Goal: Task Accomplishment & Management: Use online tool/utility

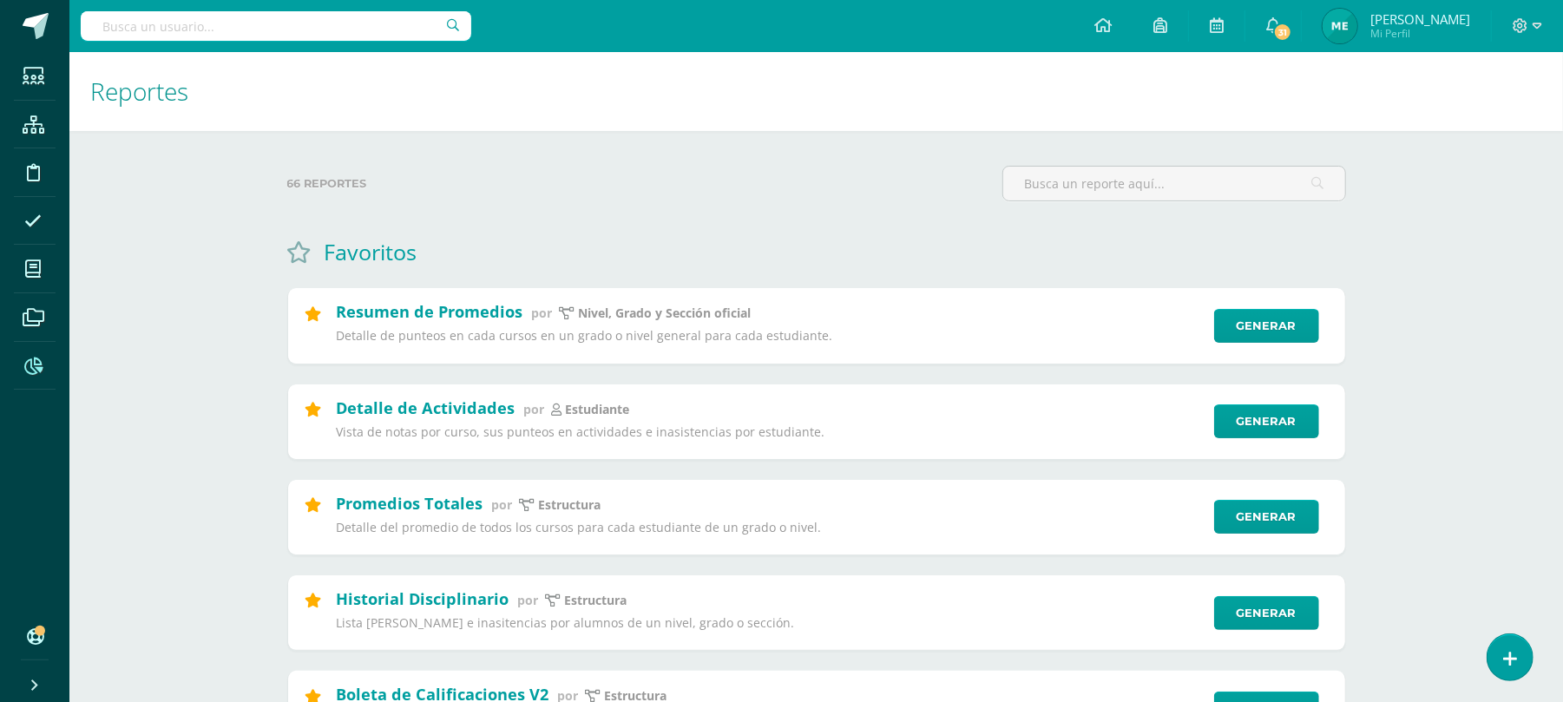
click at [216, 19] on input "text" at bounding box center [276, 26] width 391 height 30
click at [340, 40] on input "text" at bounding box center [276, 26] width 391 height 30
click at [345, 28] on input "text" at bounding box center [276, 26] width 391 height 30
type input "allan sand"
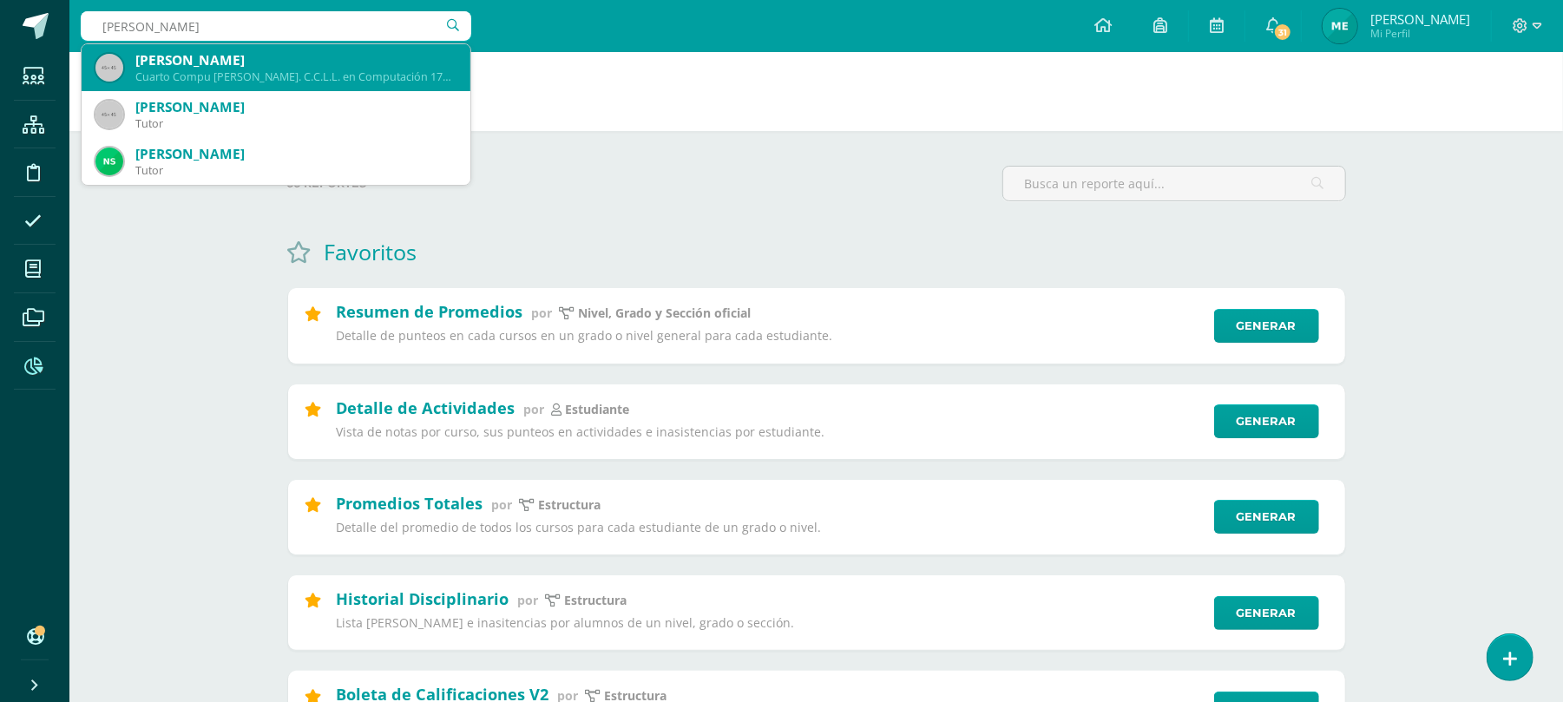
click at [269, 69] on div "Cuarto Compu Bach. C.C.L.L. en Computación 17SA172" at bounding box center [295, 76] width 321 height 15
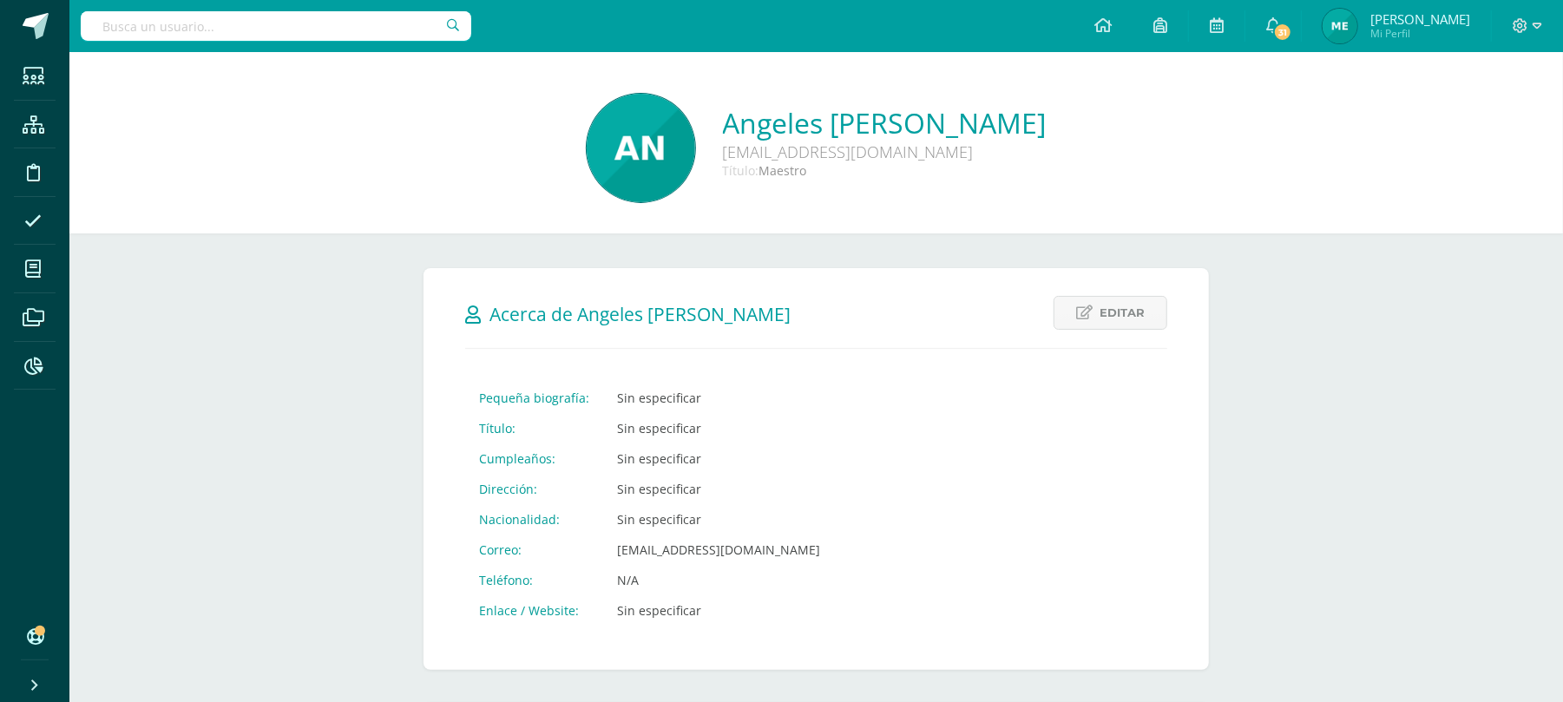
click at [335, 30] on input "text" at bounding box center [276, 26] width 391 height 30
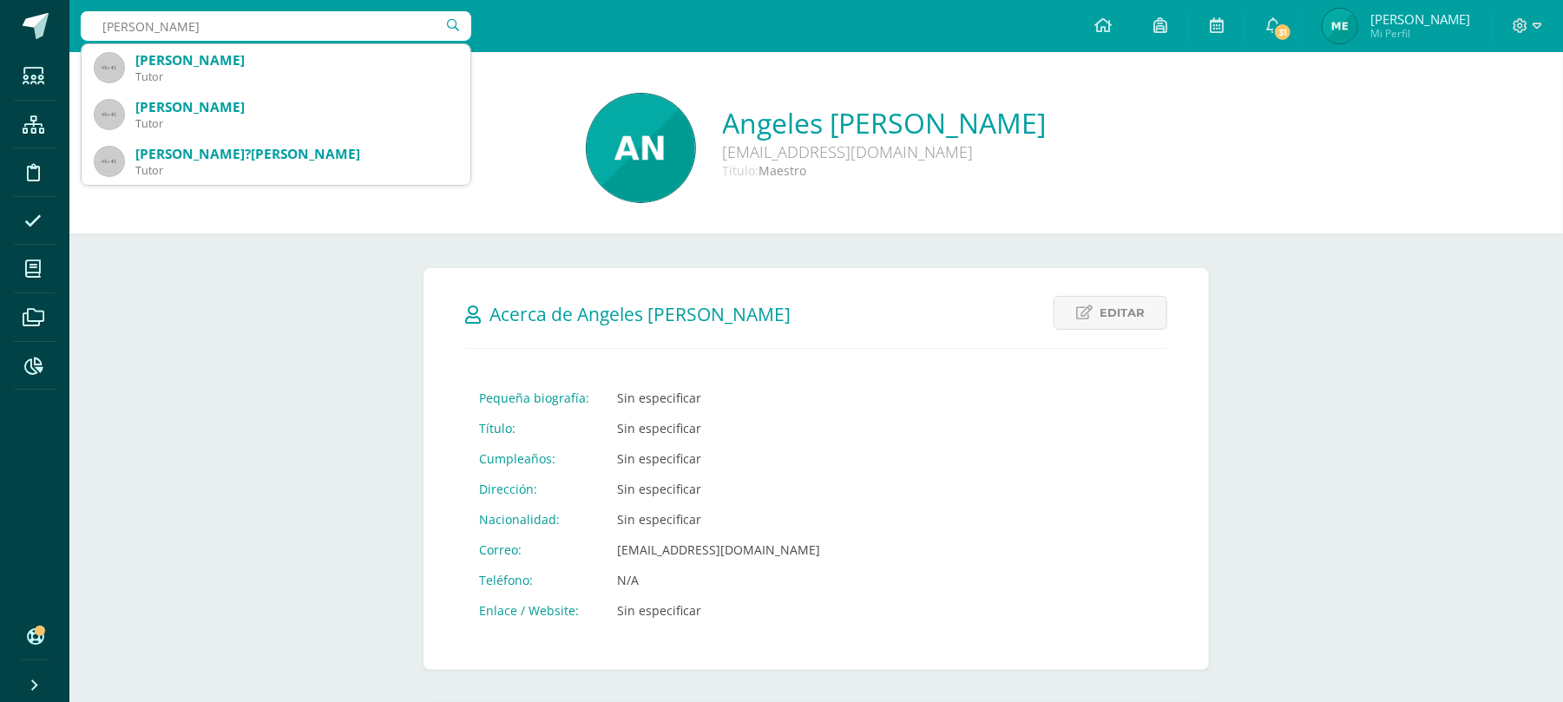
type input "blanca rosa"
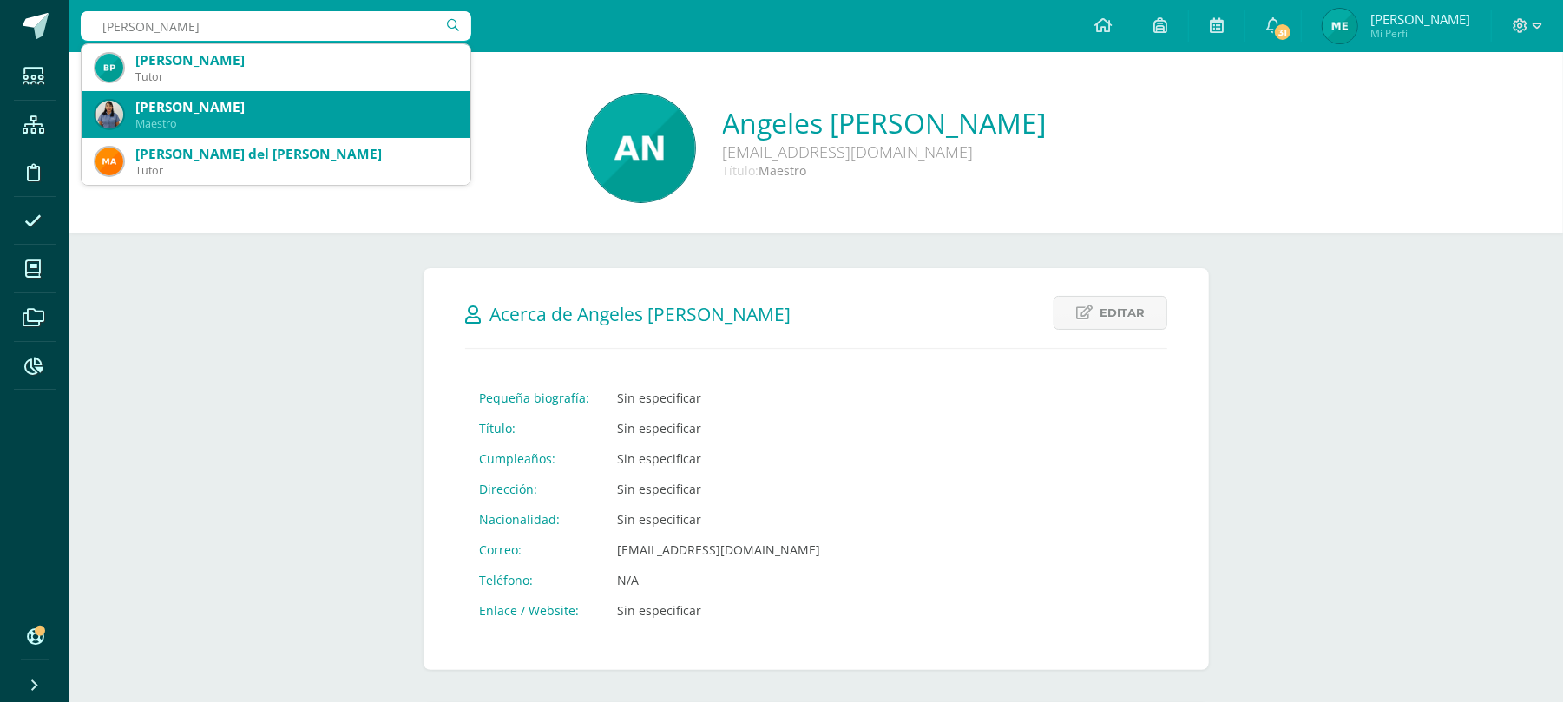
click at [333, 126] on div "Maestro" at bounding box center [295, 123] width 321 height 15
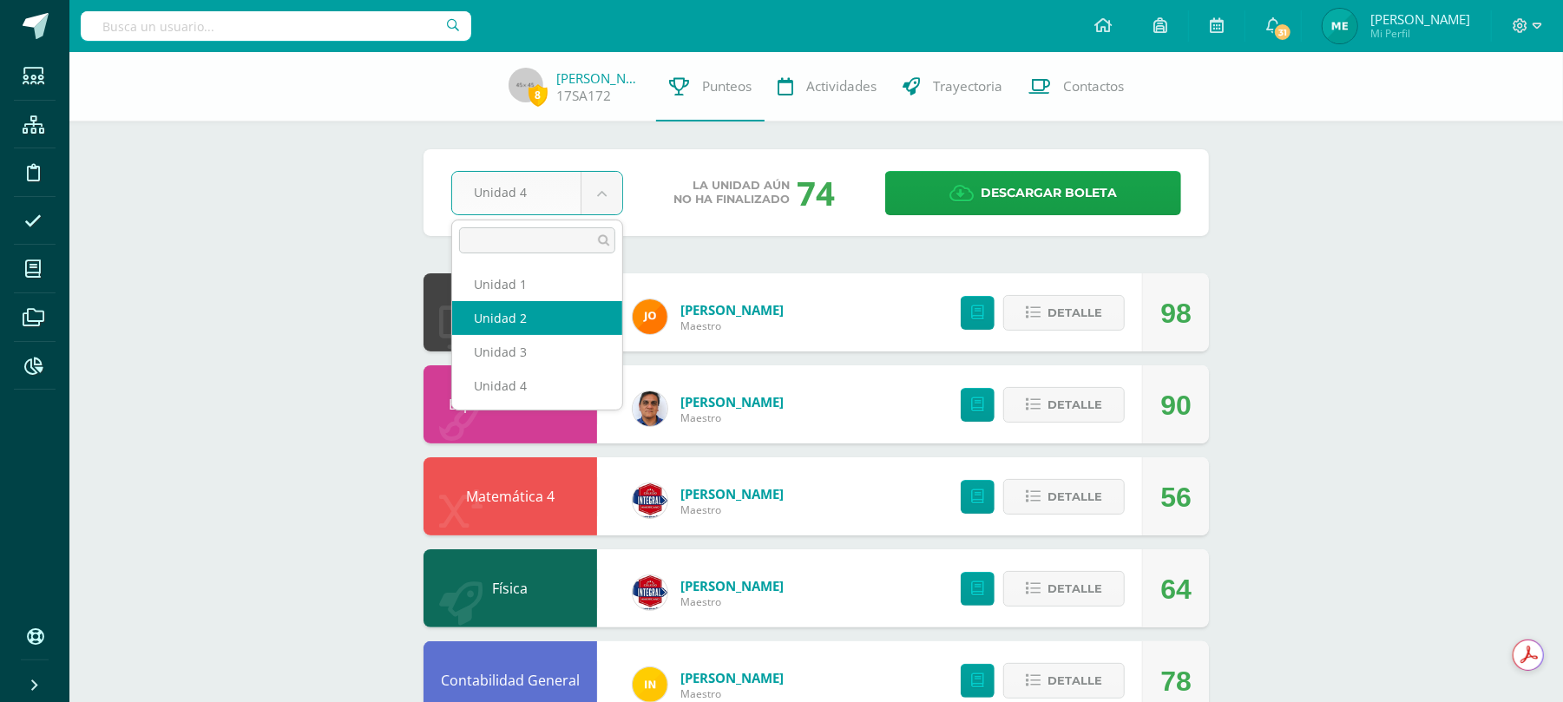
select select "Unidad 2"
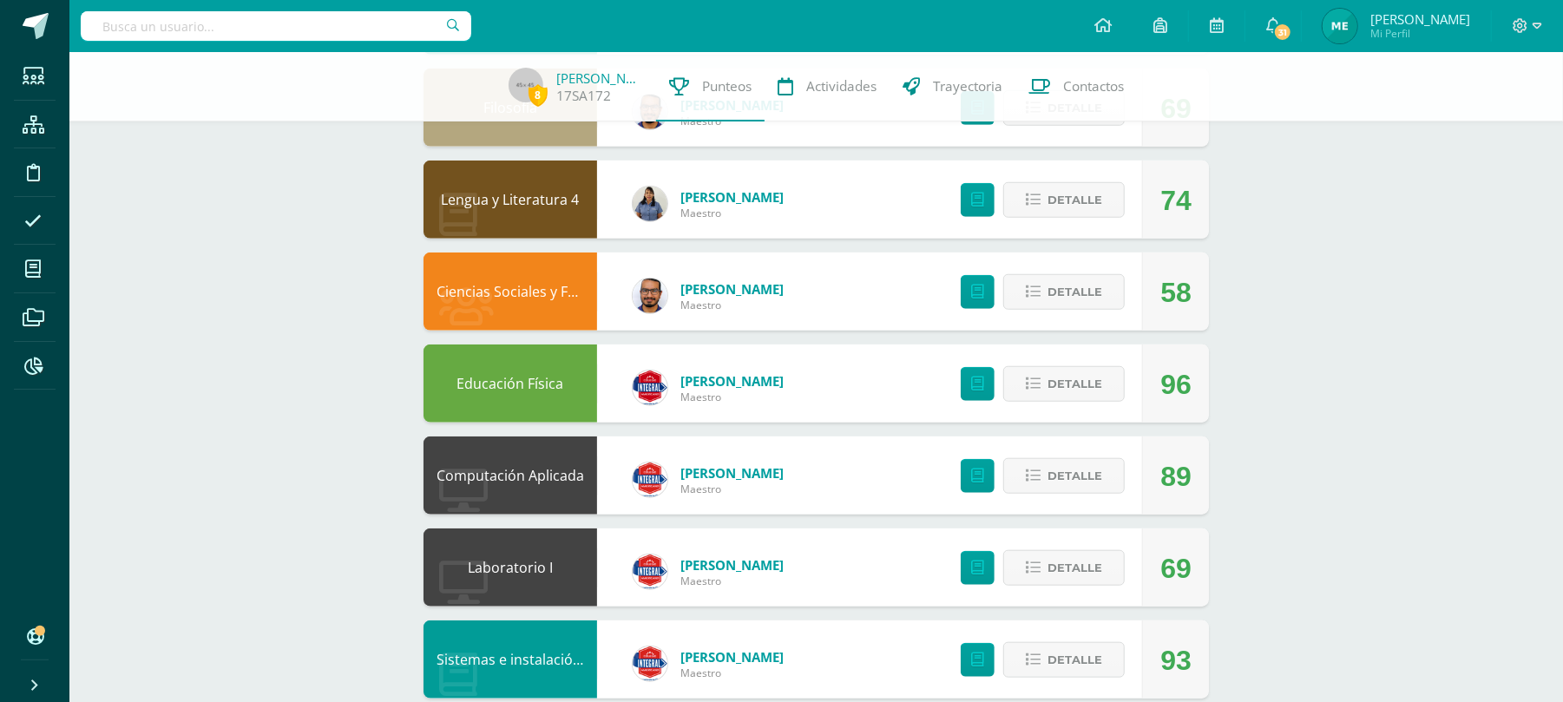
scroll to position [1041, 0]
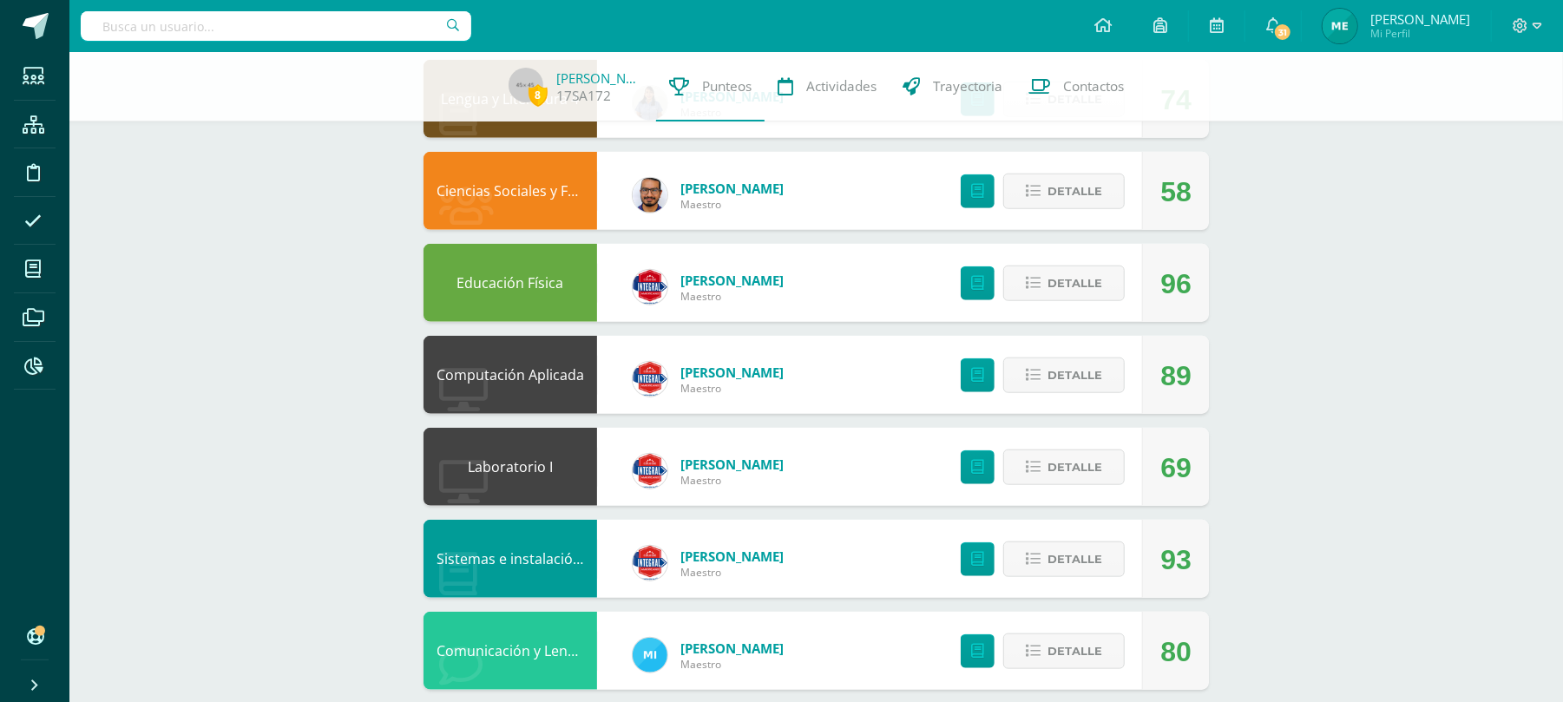
click at [529, 191] on link "Ciencias Sociales y Formación Ciudadana" at bounding box center [571, 190] width 268 height 19
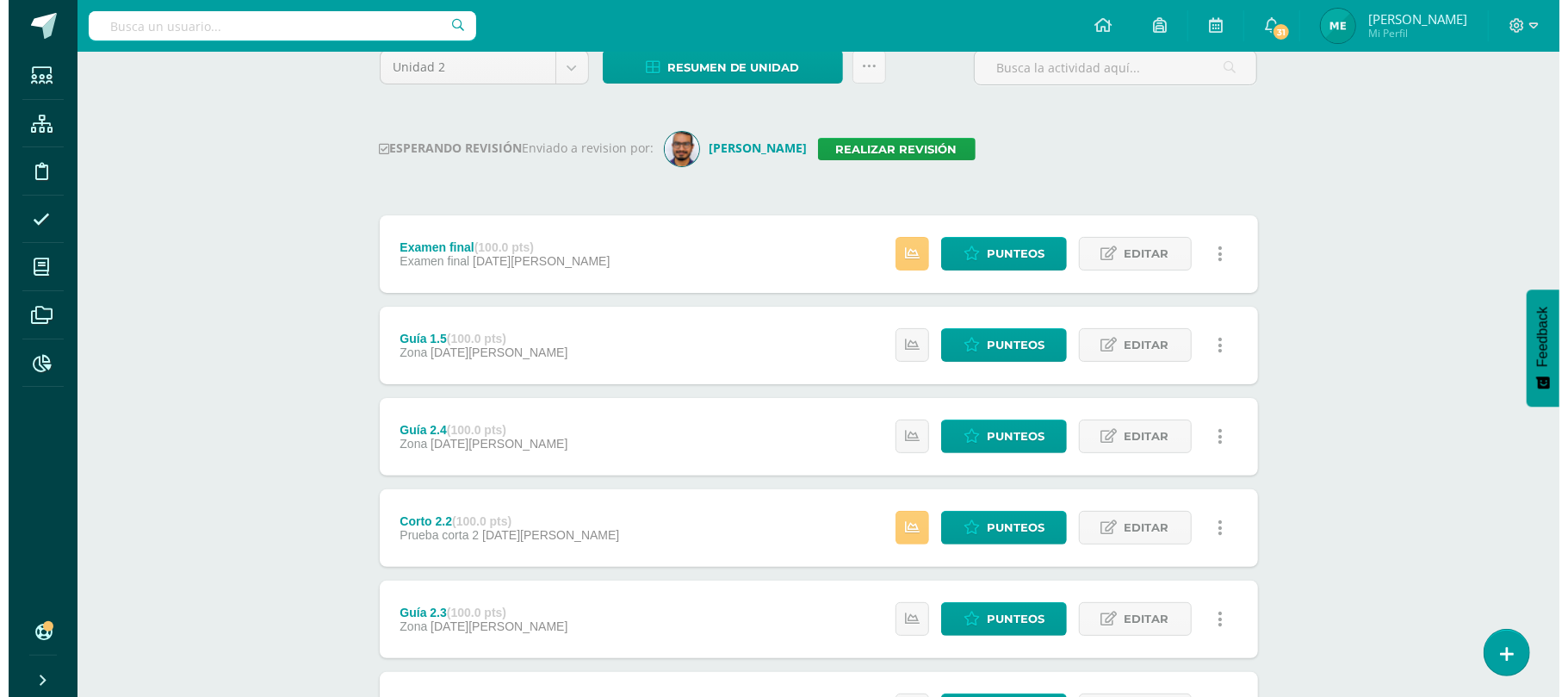
scroll to position [114, 0]
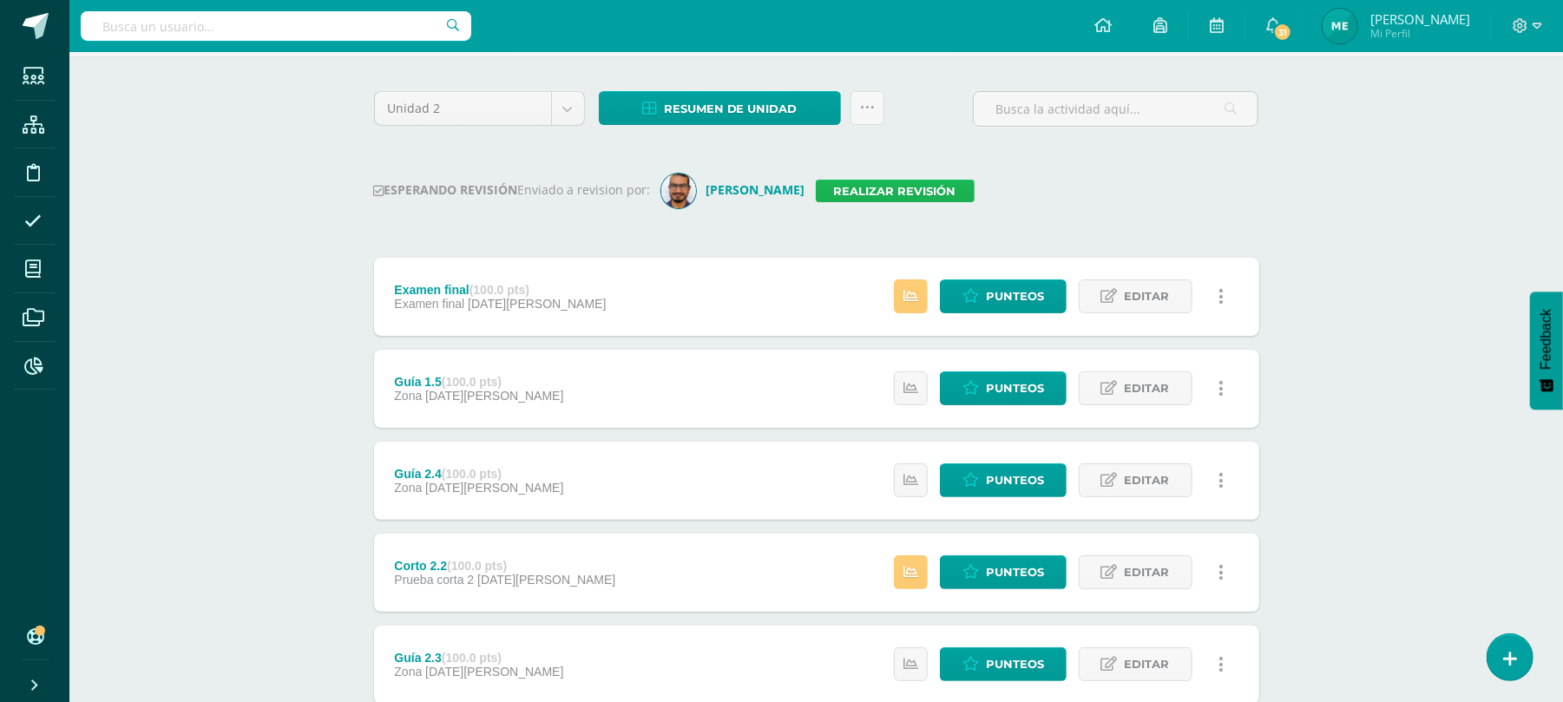
click at [852, 185] on link "Realizar revisión" at bounding box center [895, 191] width 159 height 23
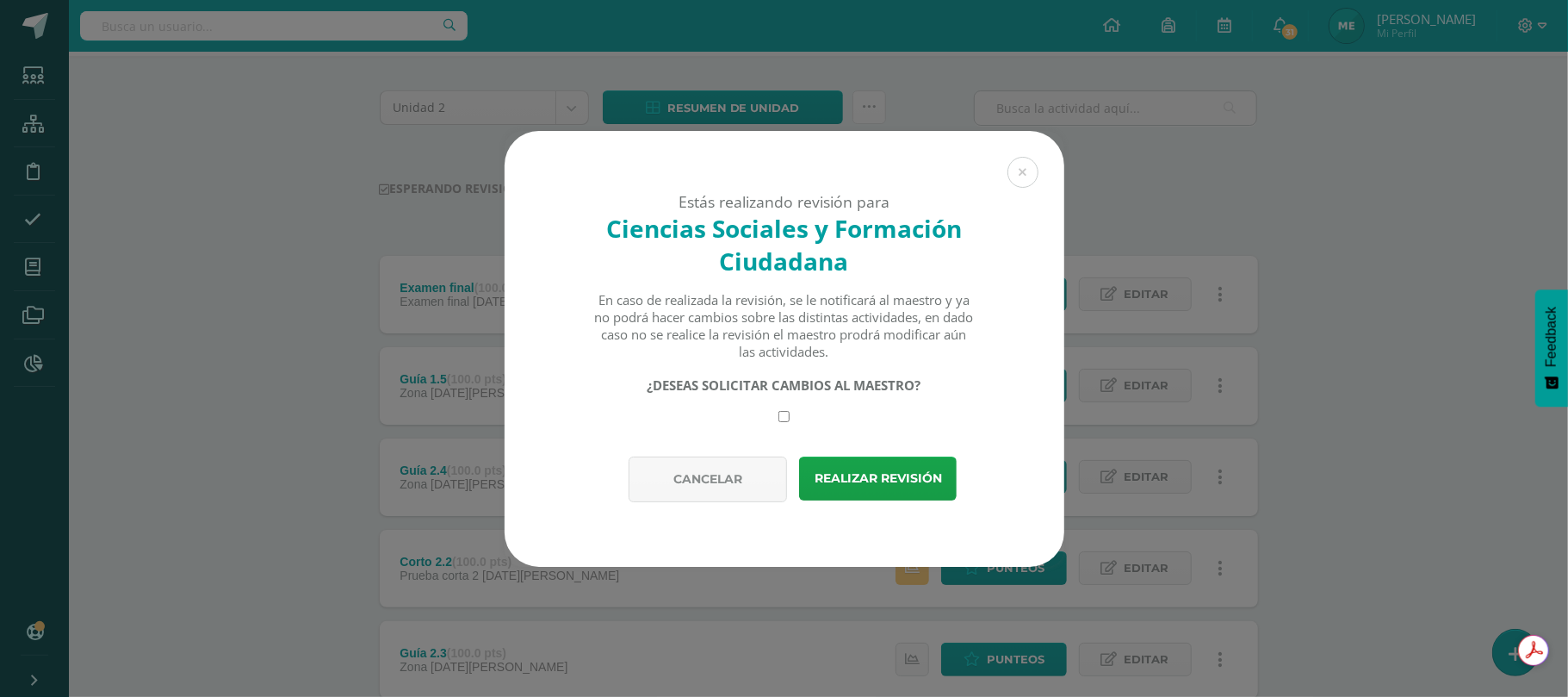
scroll to position [0, 0]
click at [782, 412] on input "checkbox" at bounding box center [784, 416] width 11 height 11
checkbox input "true"
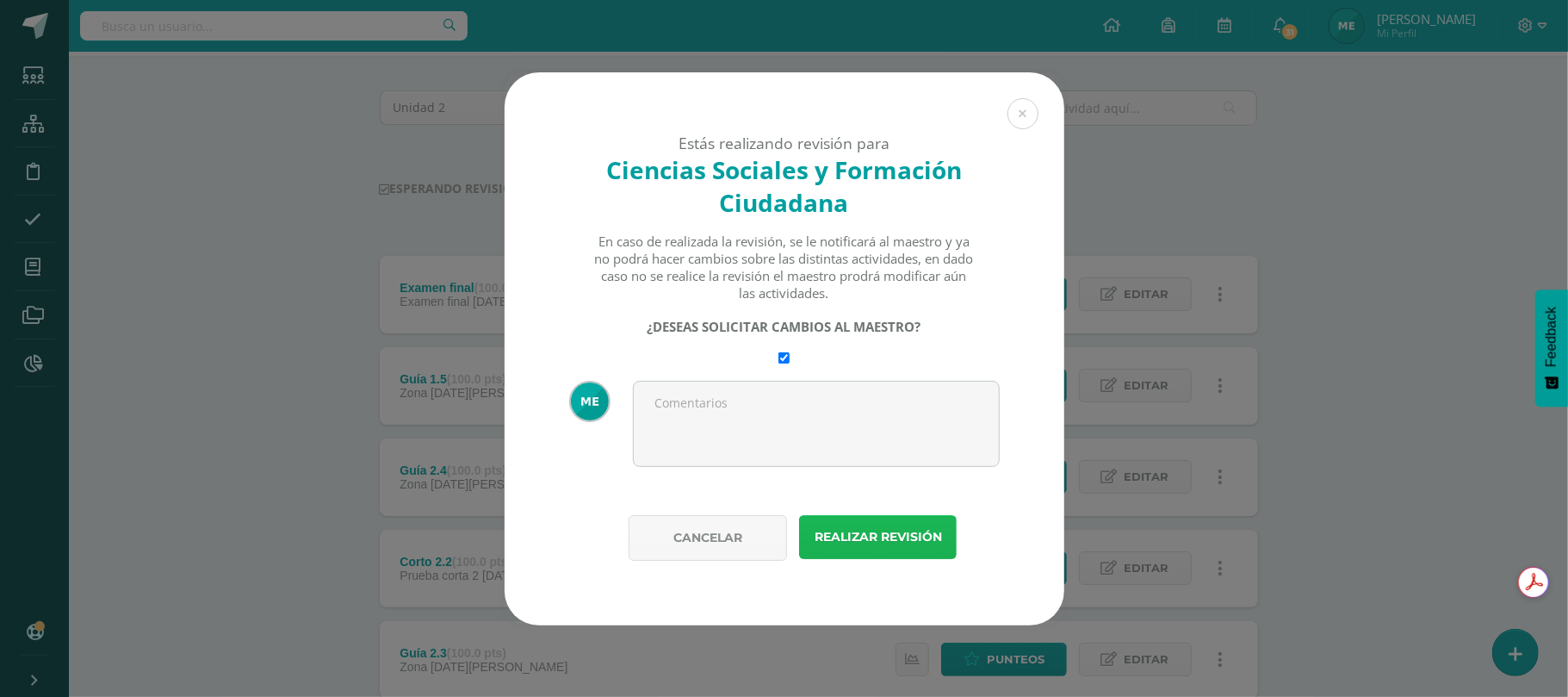
click at [903, 518] on button "Realizar revisión" at bounding box center [877, 537] width 158 height 44
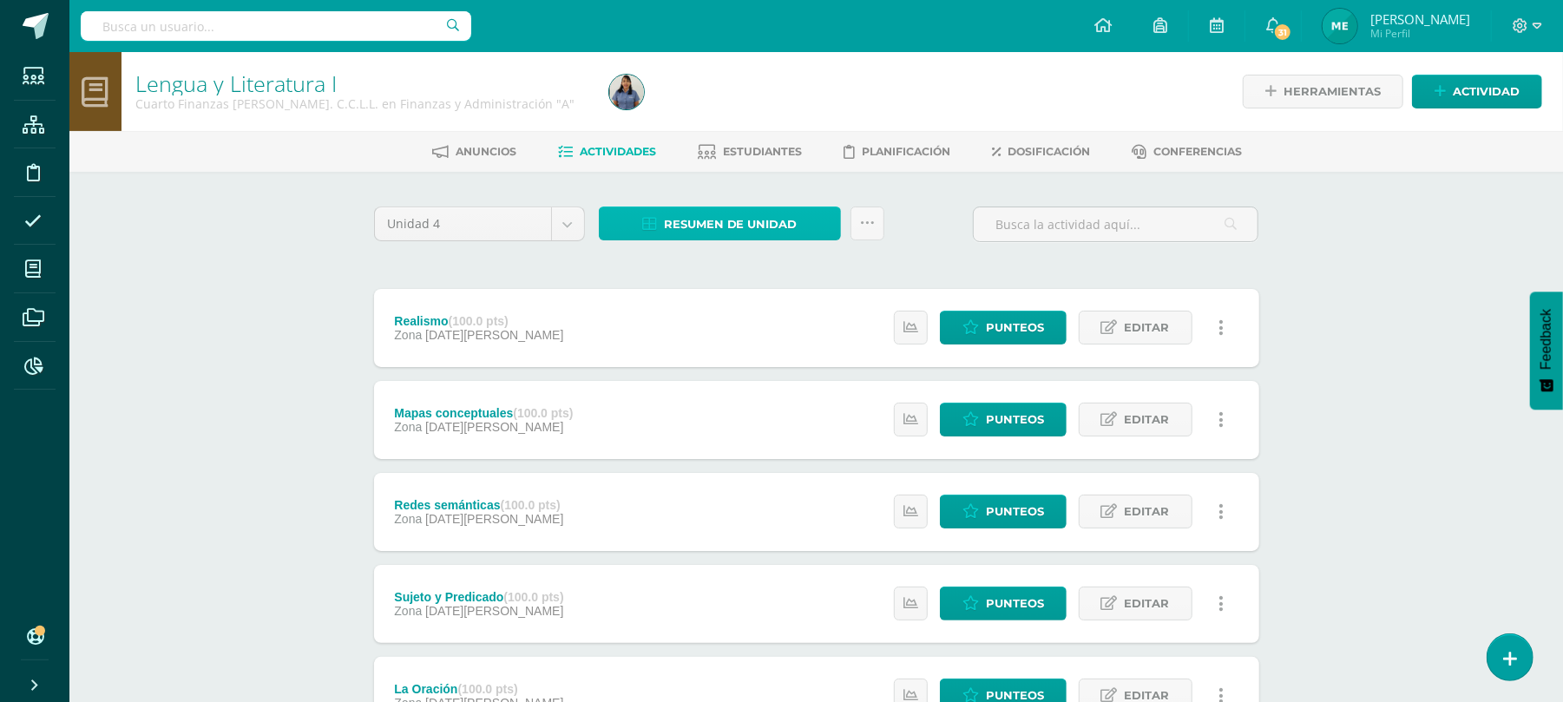
click at [795, 226] on span "Resumen de unidad" at bounding box center [731, 224] width 134 height 32
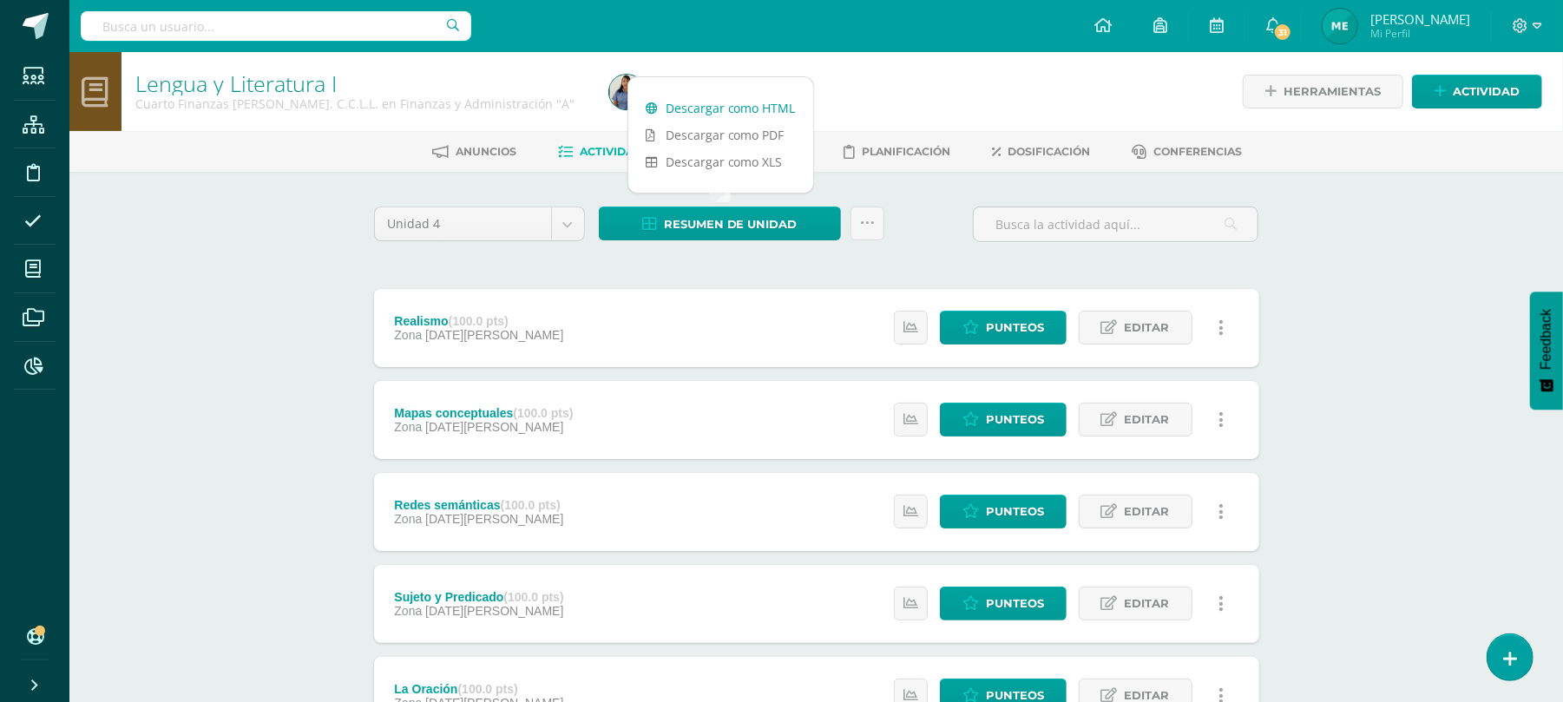
click at [772, 106] on link "Descargar como HTML" at bounding box center [720, 108] width 185 height 27
click at [1428, 238] on div "Lengua y Literatura I Cuarto Finanzas Bach. C.C.L.L. en Finanzas y Administraci…" at bounding box center [816, 635] width 1494 height 1166
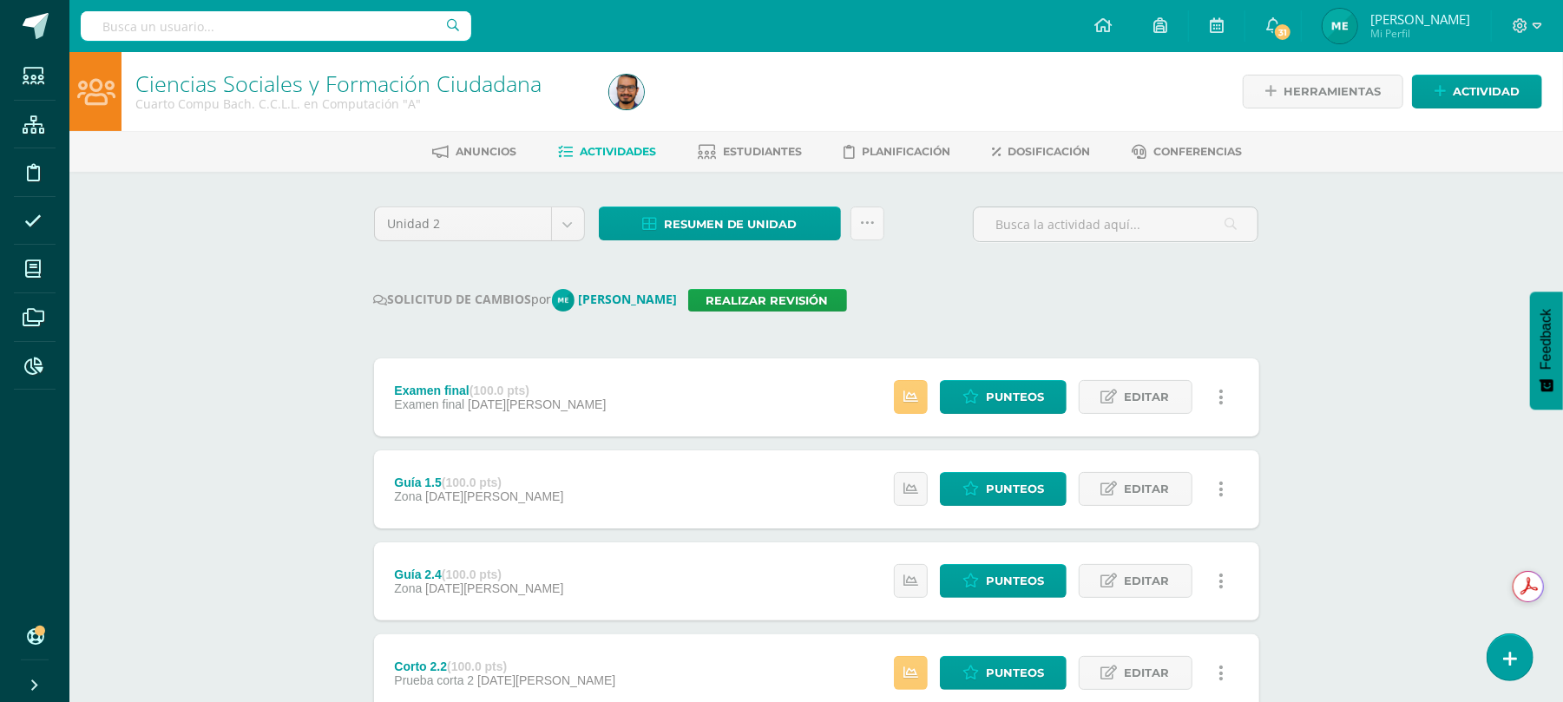
click at [312, 22] on input "text" at bounding box center [276, 26] width 391 height 30
type input "josef bonilla"
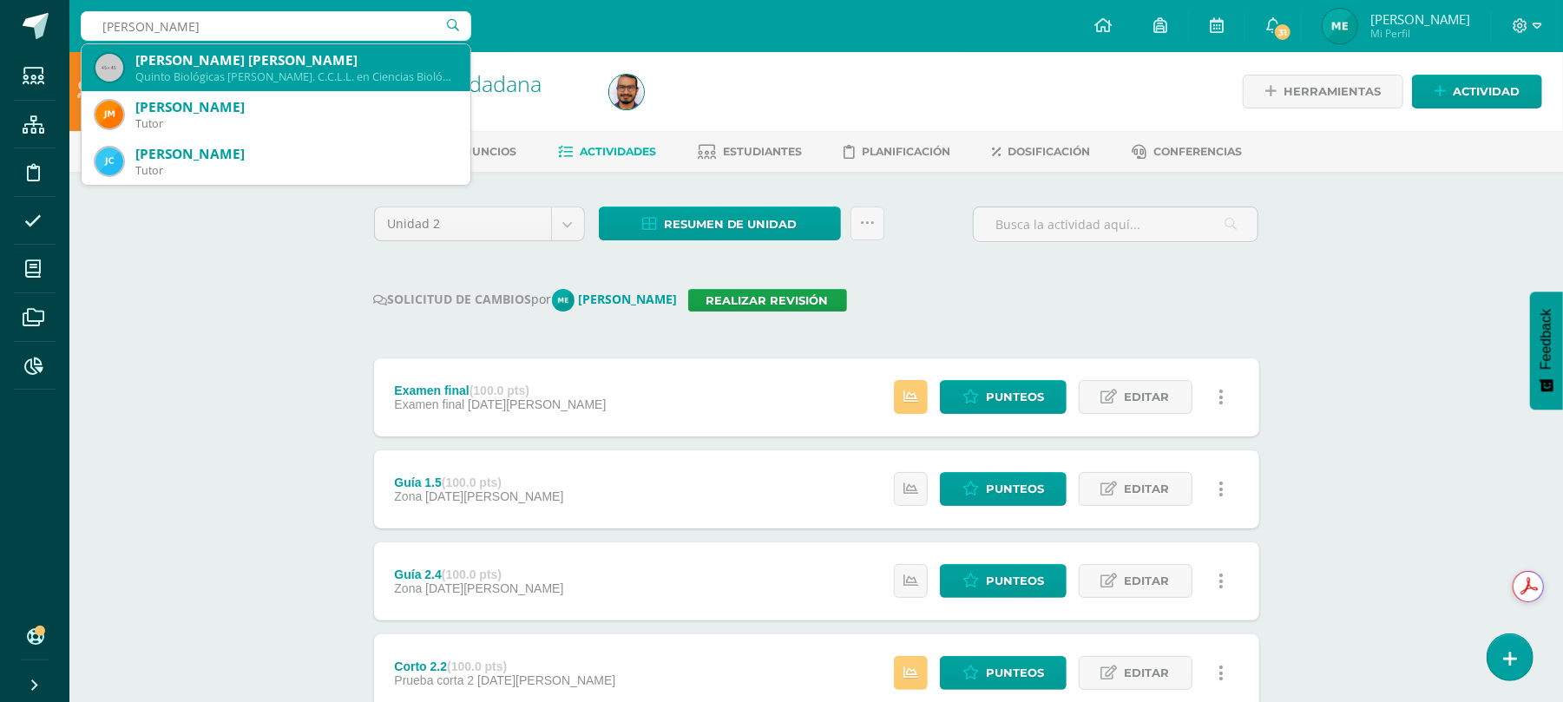
click at [292, 54] on div "Josef Jan Carlos Bonilla Del Aguila" at bounding box center [295, 60] width 321 height 18
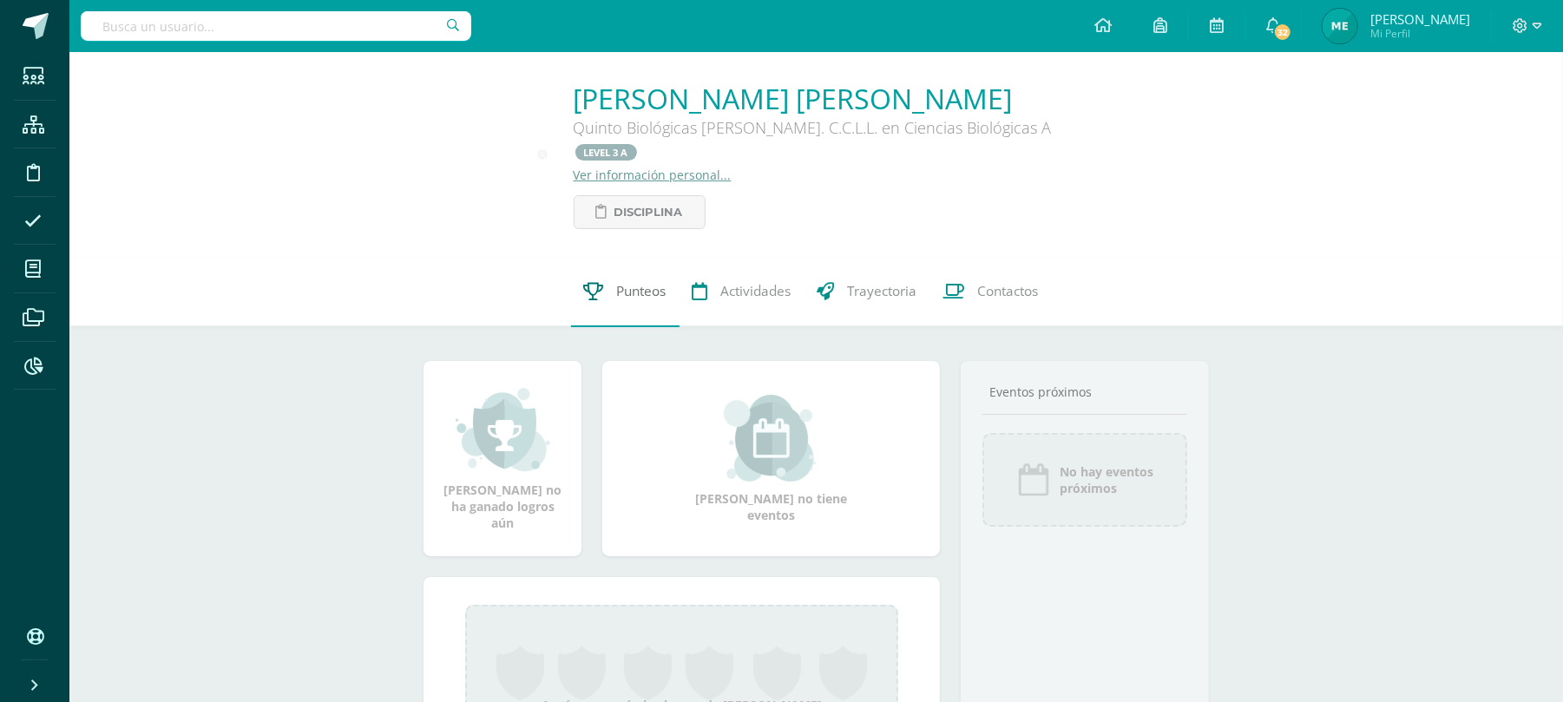
click at [639, 289] on link "Punteos" at bounding box center [625, 291] width 108 height 69
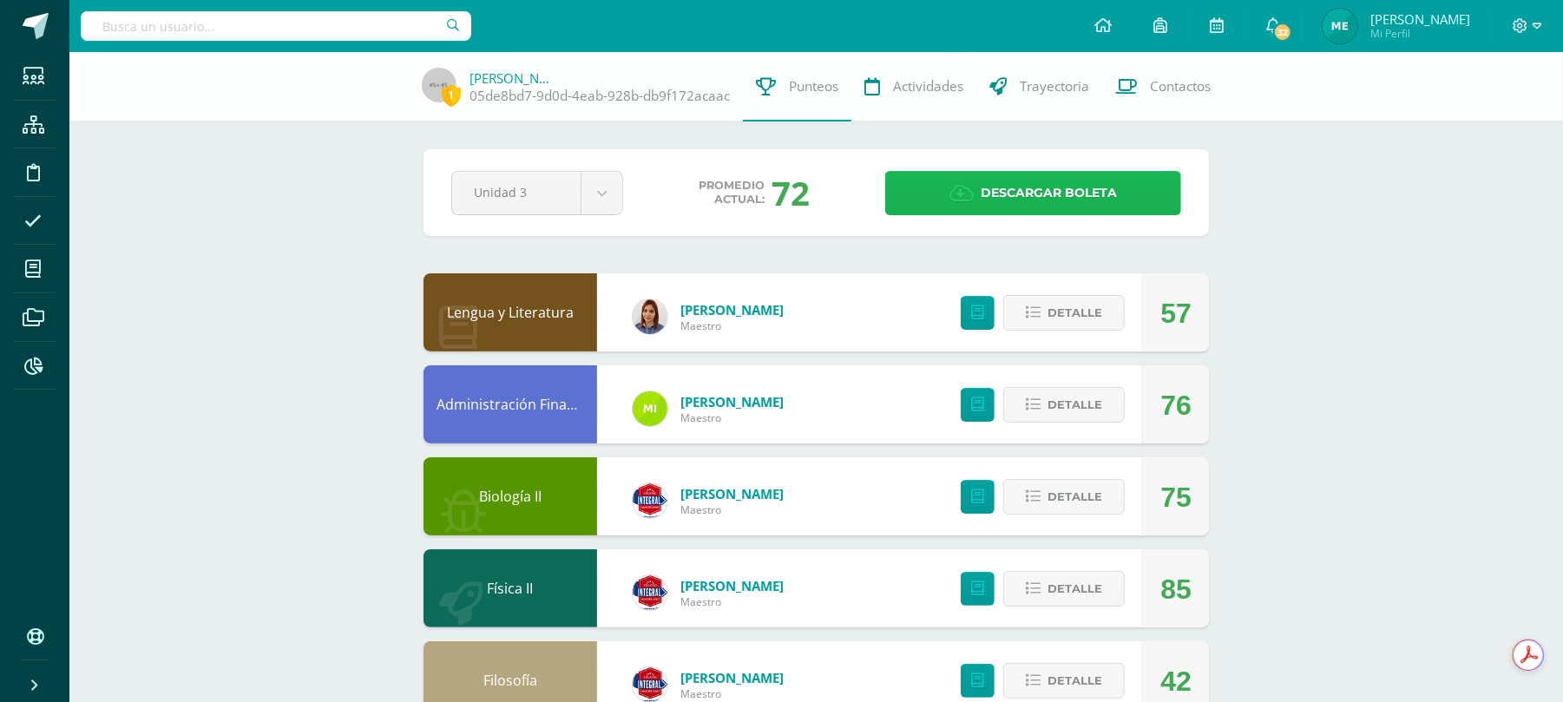
click at [949, 181] on link "Descargar boleta" at bounding box center [1033, 193] width 296 height 44
click at [438, 30] on input "text" at bounding box center [276, 26] width 391 height 30
click at [377, 9] on div at bounding box center [276, 26] width 391 height 52
click at [380, 21] on input "text" at bounding box center [276, 26] width 391 height 30
type input "mariana rashon"
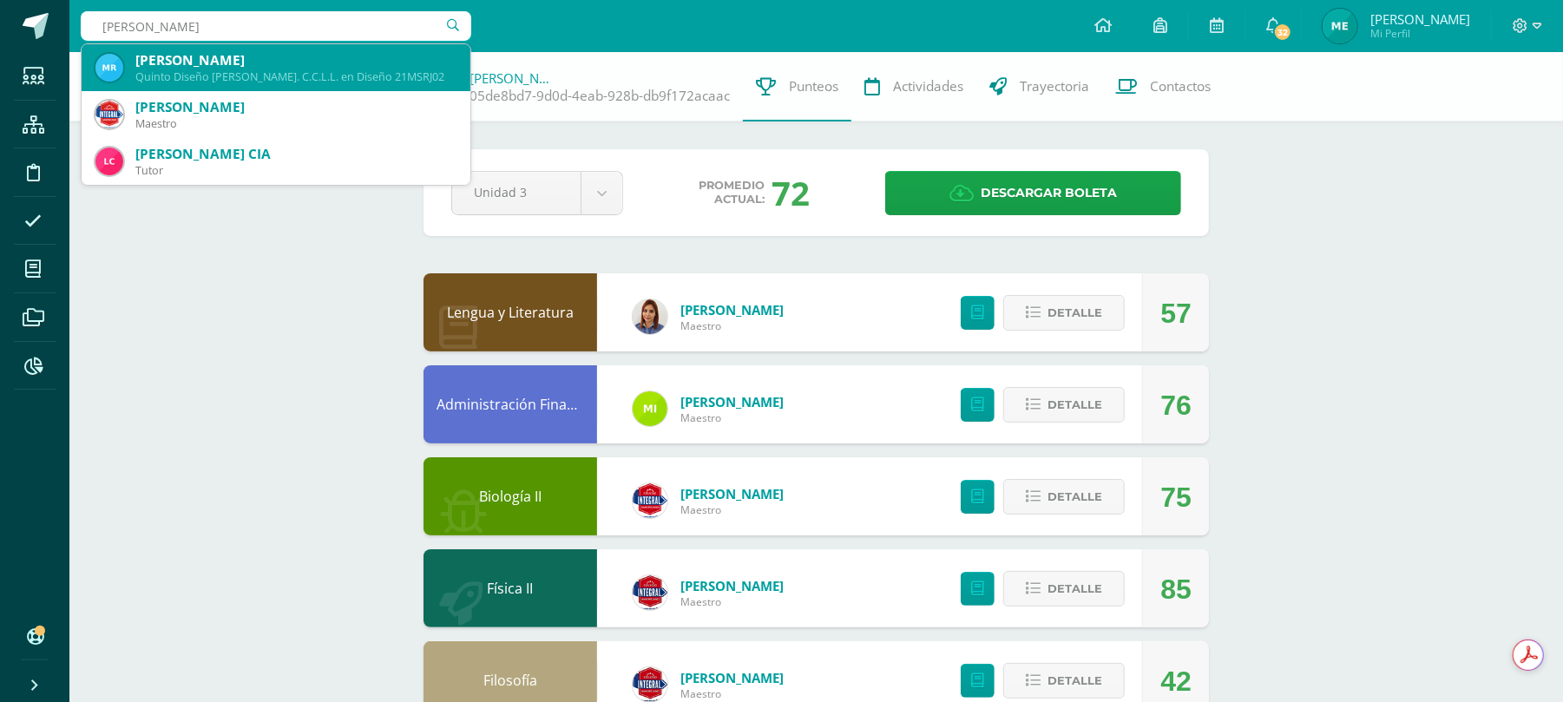
click at [345, 76] on div "Quinto Diseño Bach. C.C.L.L. en Diseño 21MSRJ02" at bounding box center [295, 76] width 321 height 15
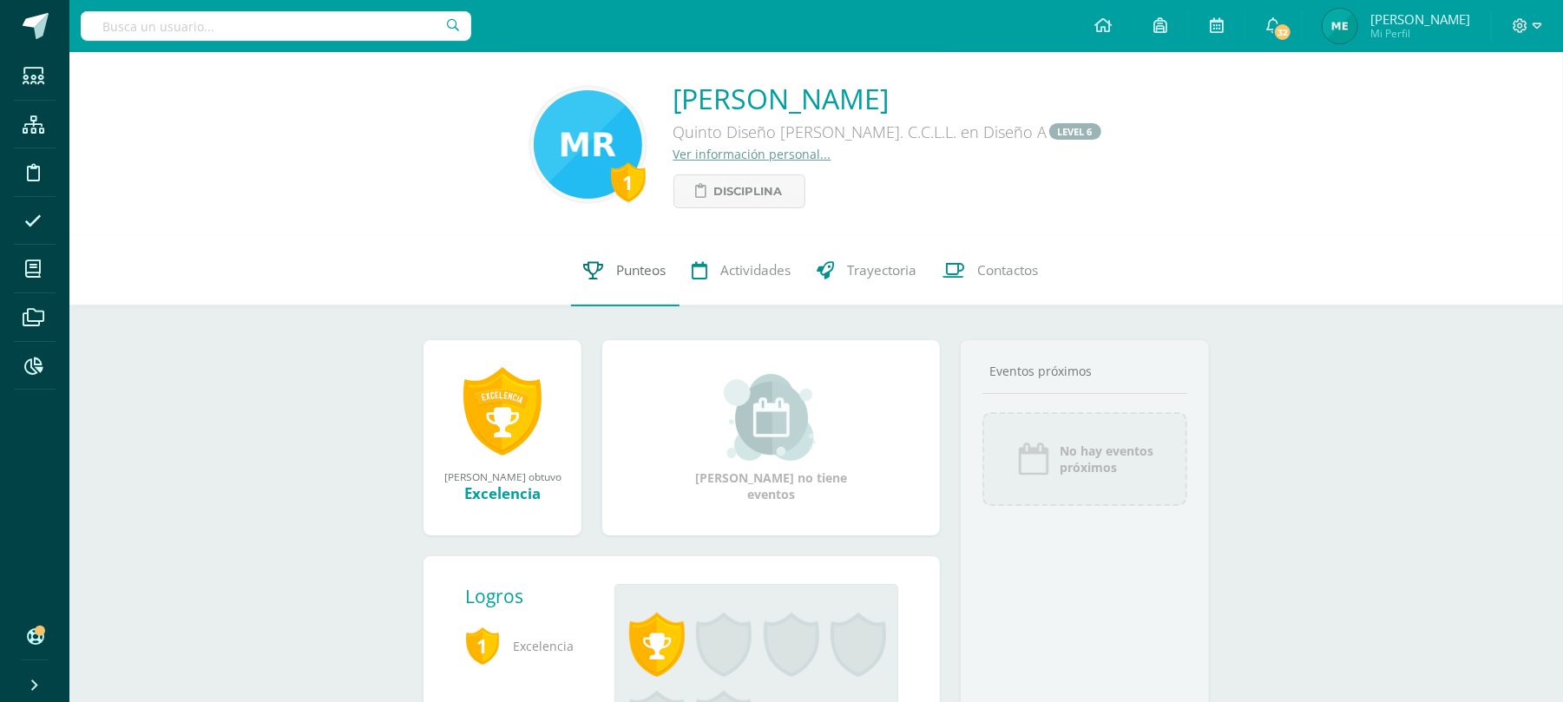
click at [594, 272] on icon at bounding box center [594, 270] width 20 height 18
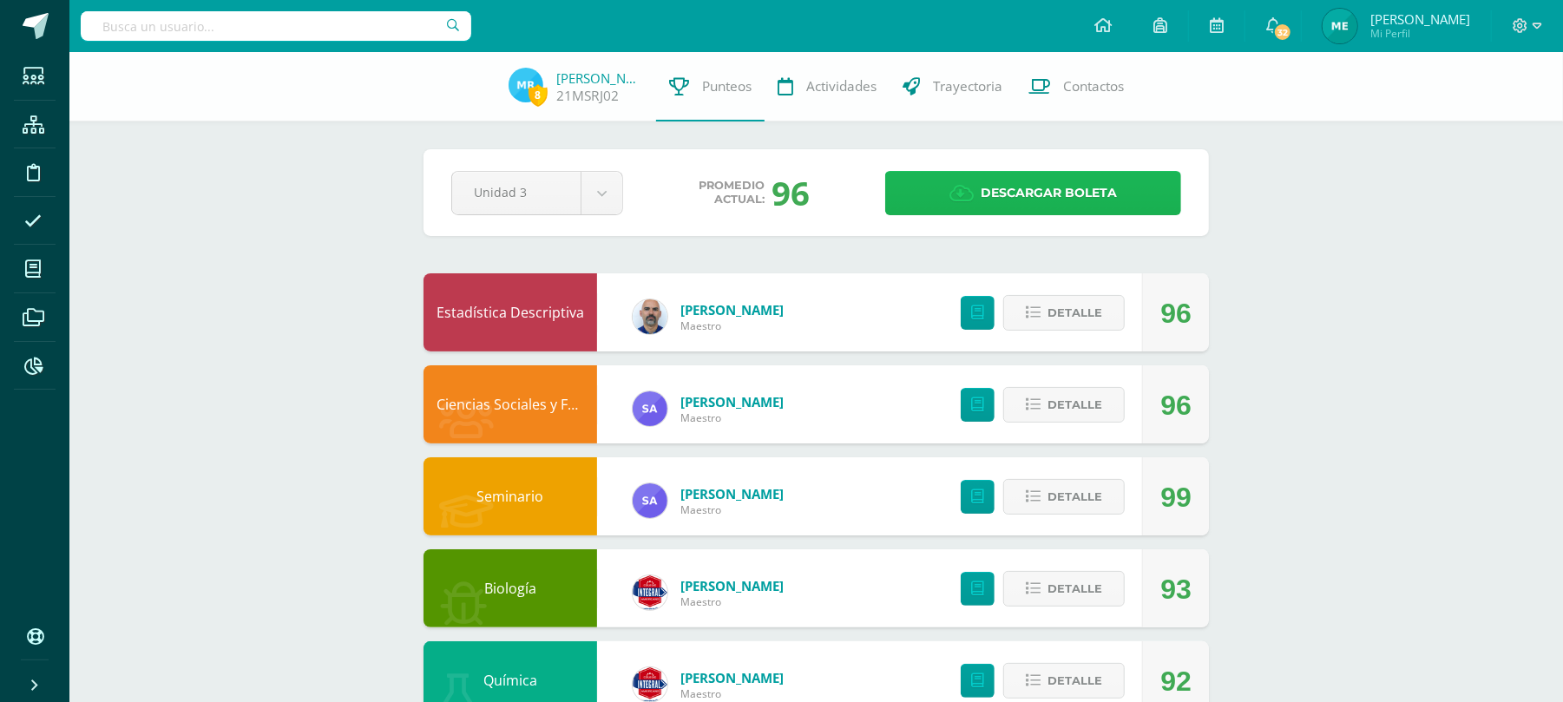
click at [956, 198] on icon at bounding box center [961, 193] width 24 height 19
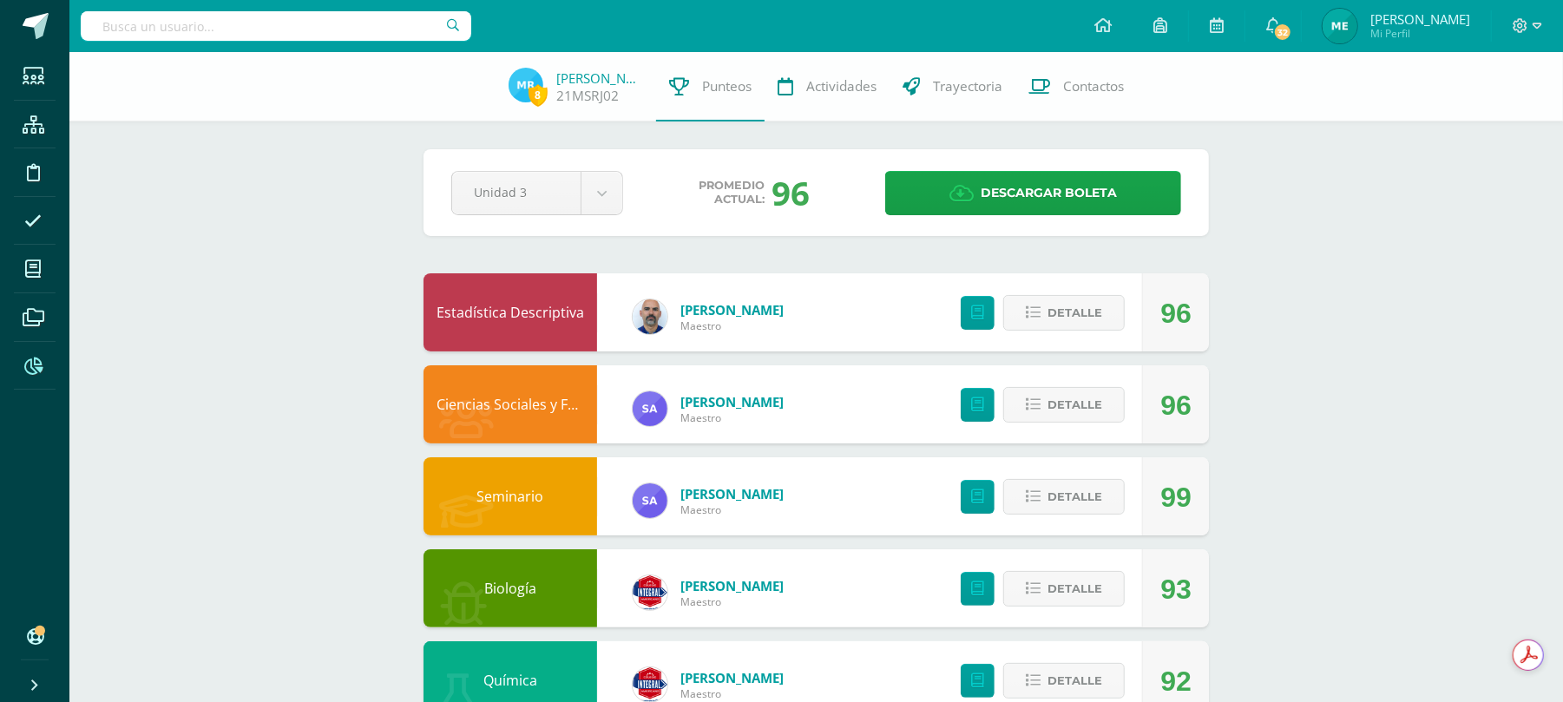
click at [36, 372] on icon at bounding box center [33, 366] width 18 height 17
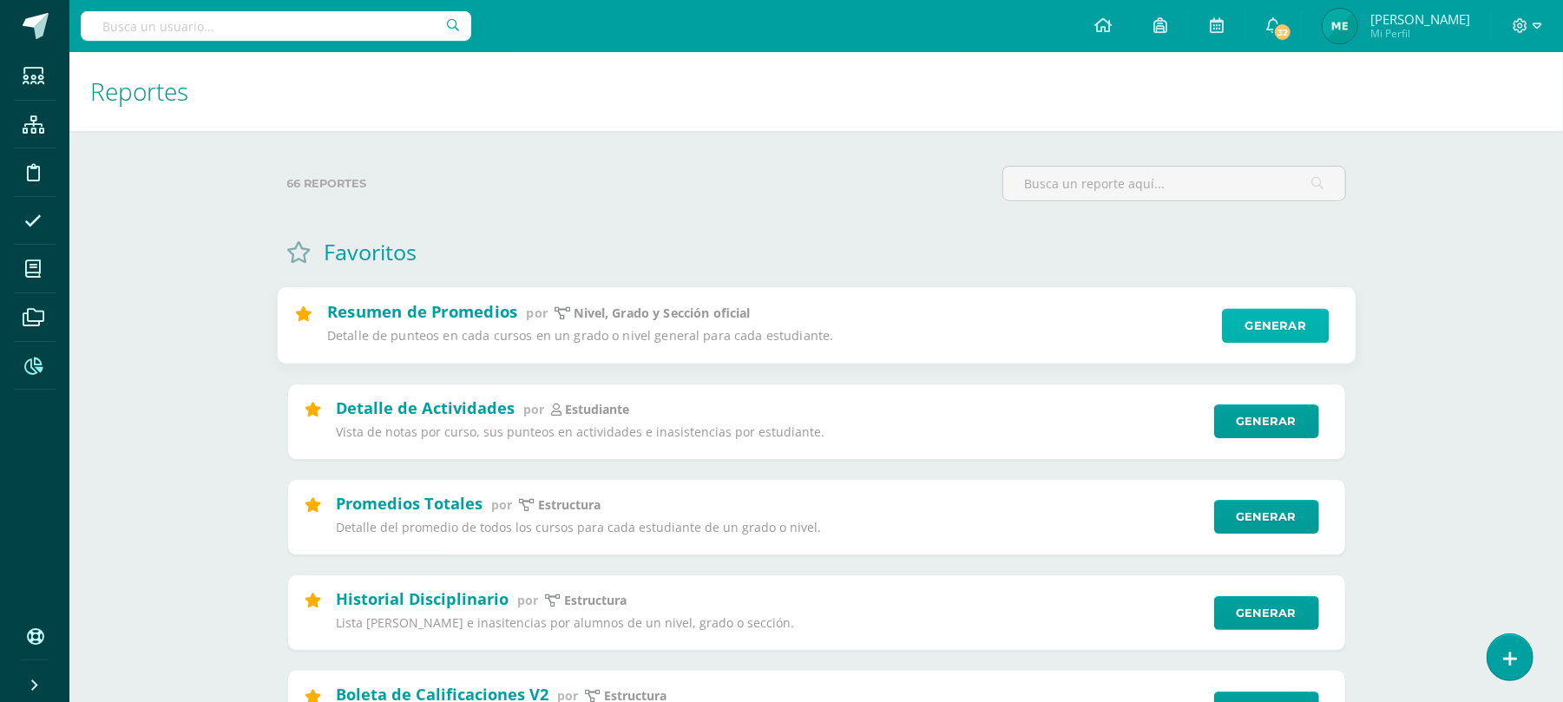
click at [1291, 326] on link "Generar" at bounding box center [1275, 326] width 107 height 35
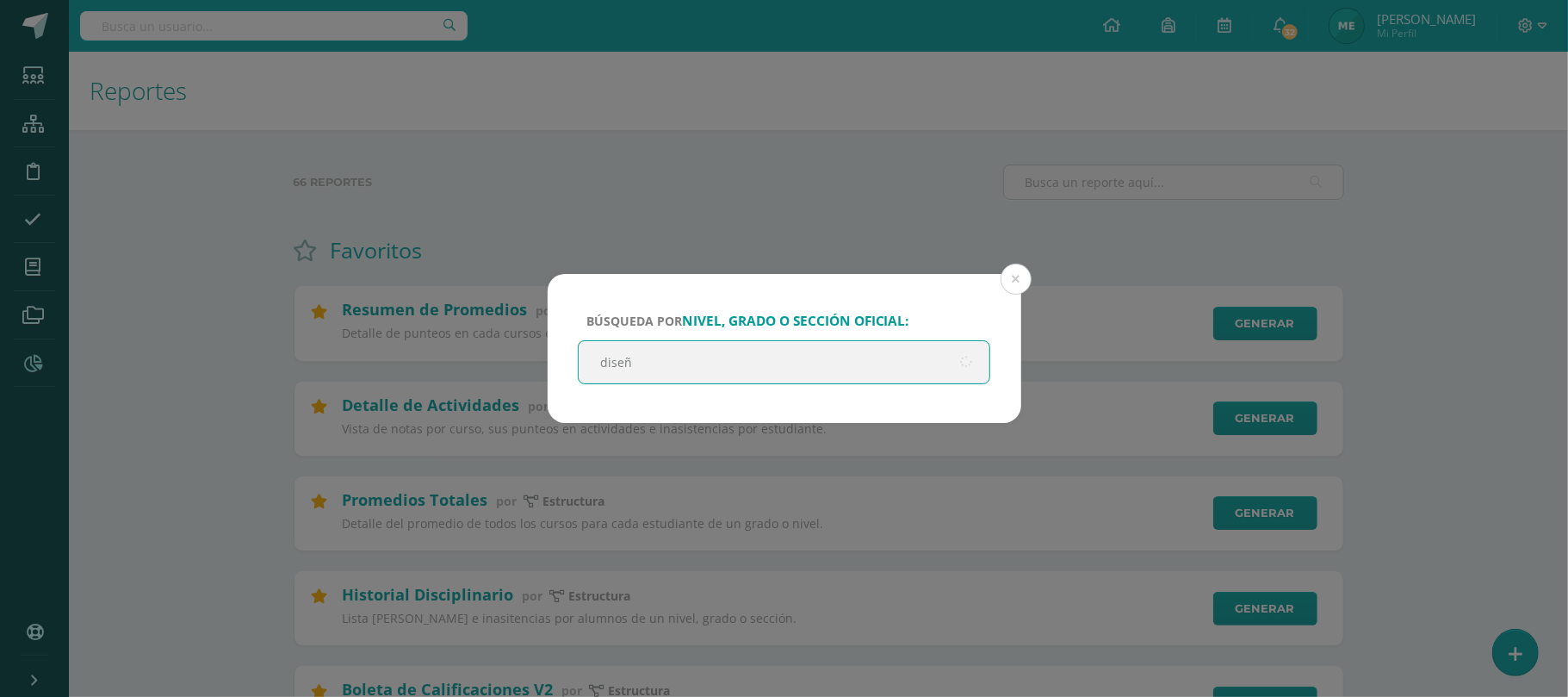
type input "diseño"
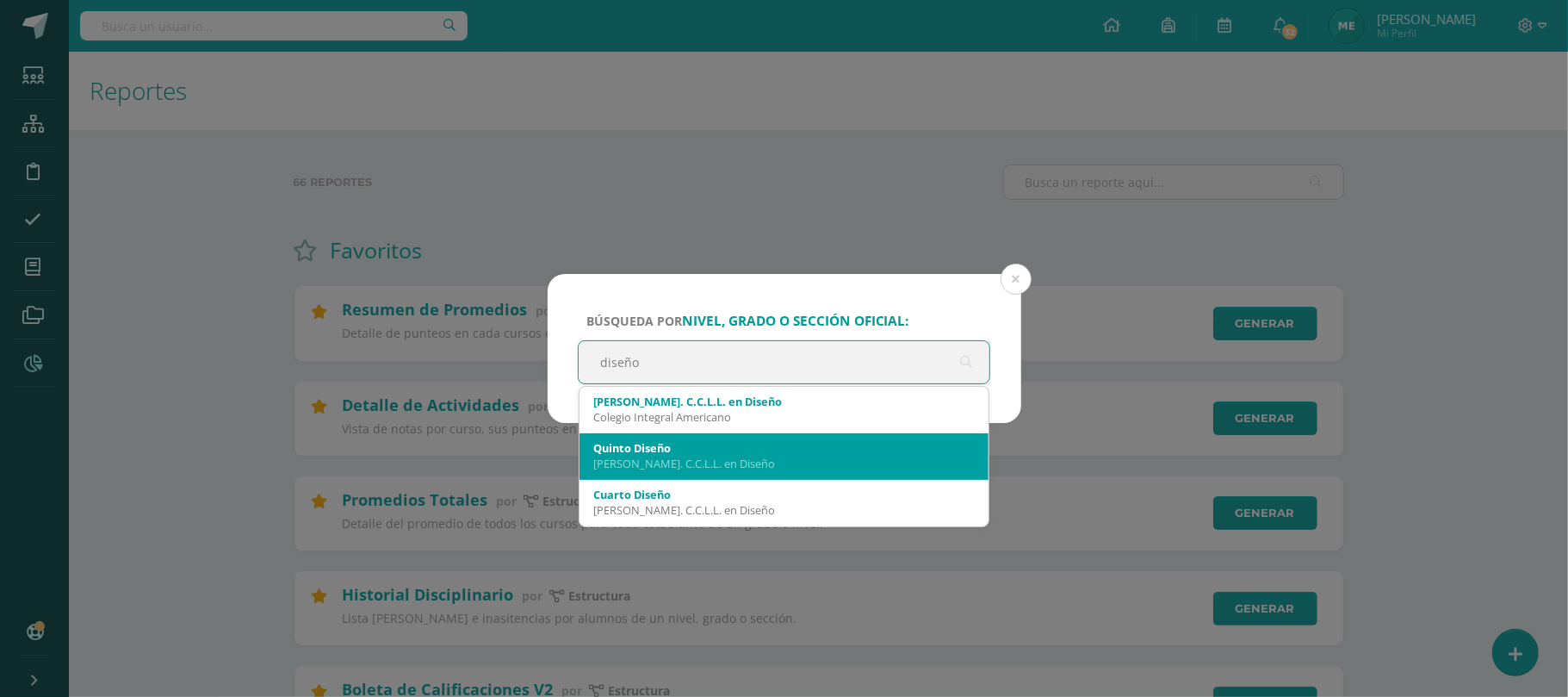
click at [738, 455] on div "Quinto Diseño" at bounding box center [784, 448] width 382 height 16
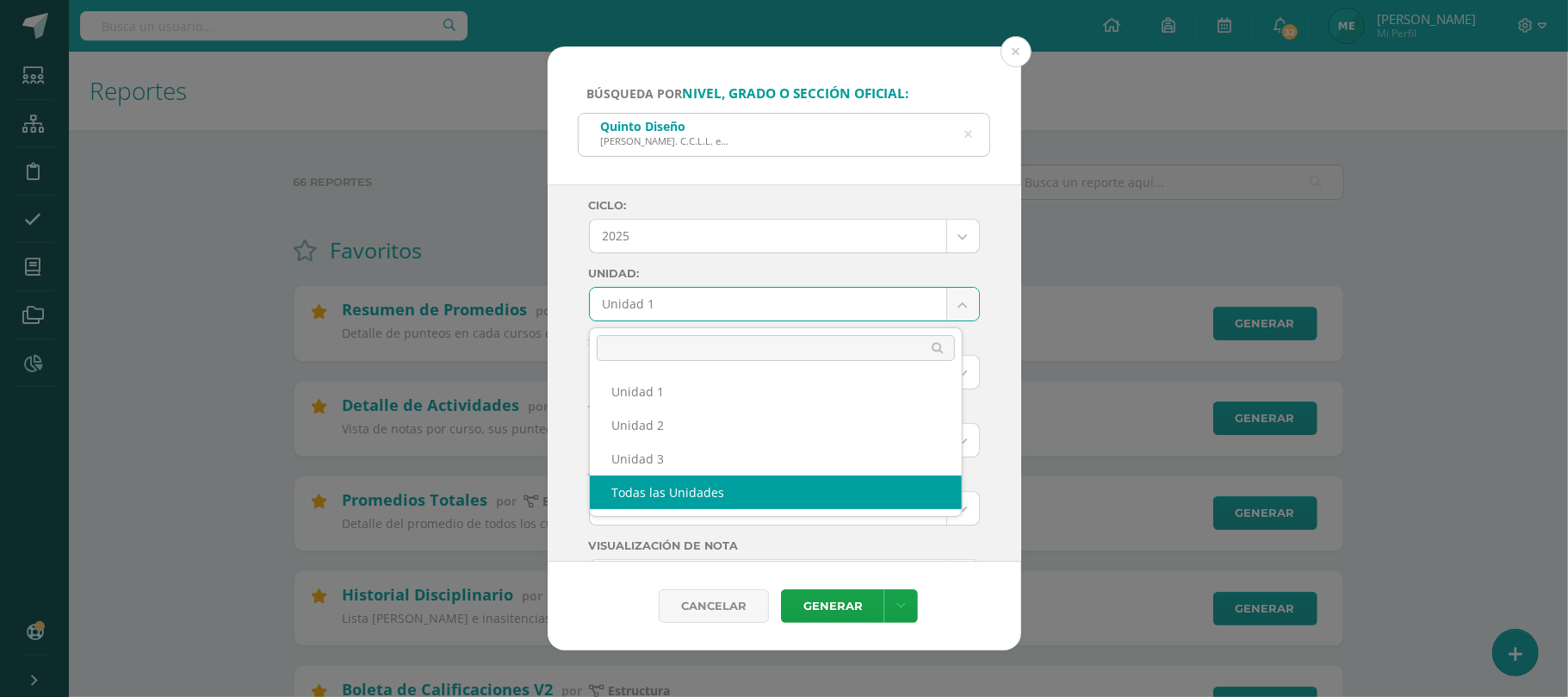
select select "all_units"
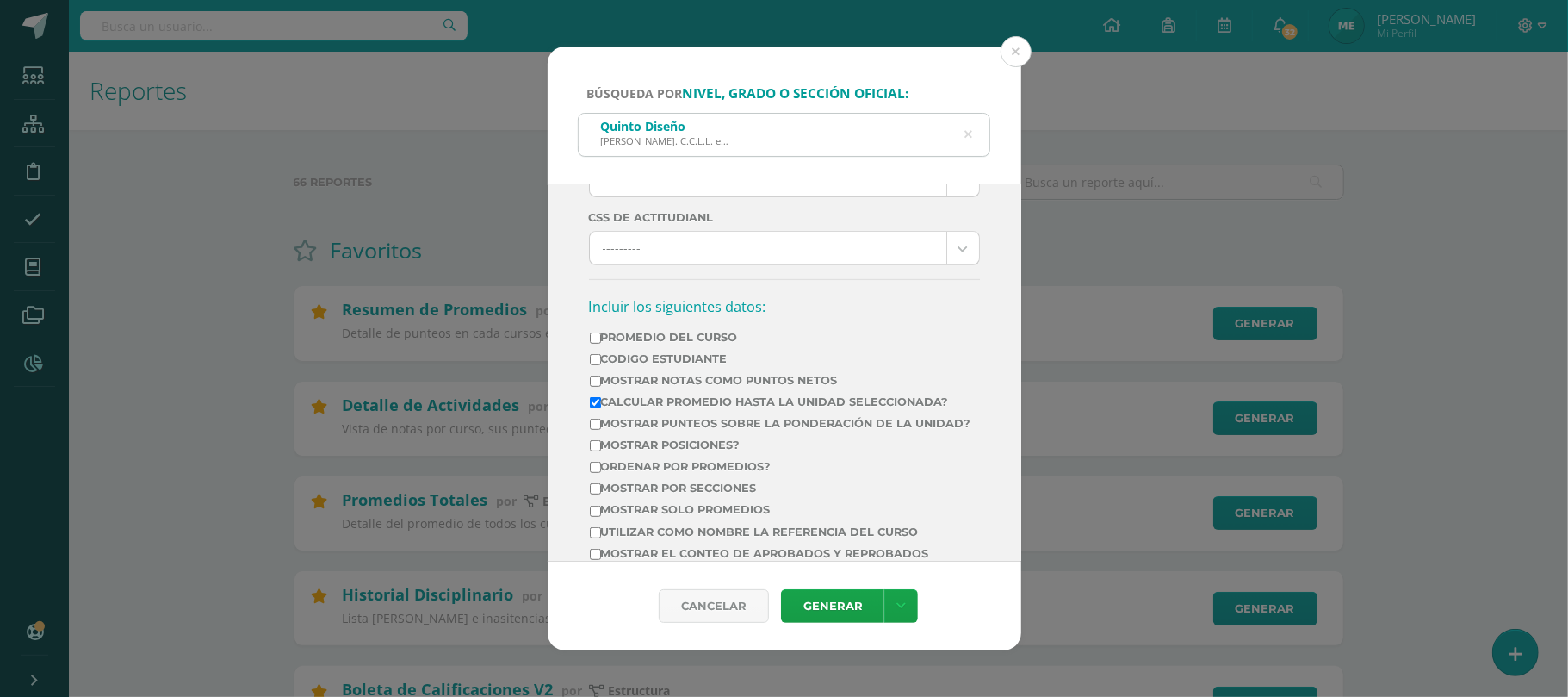
scroll to position [574, 0]
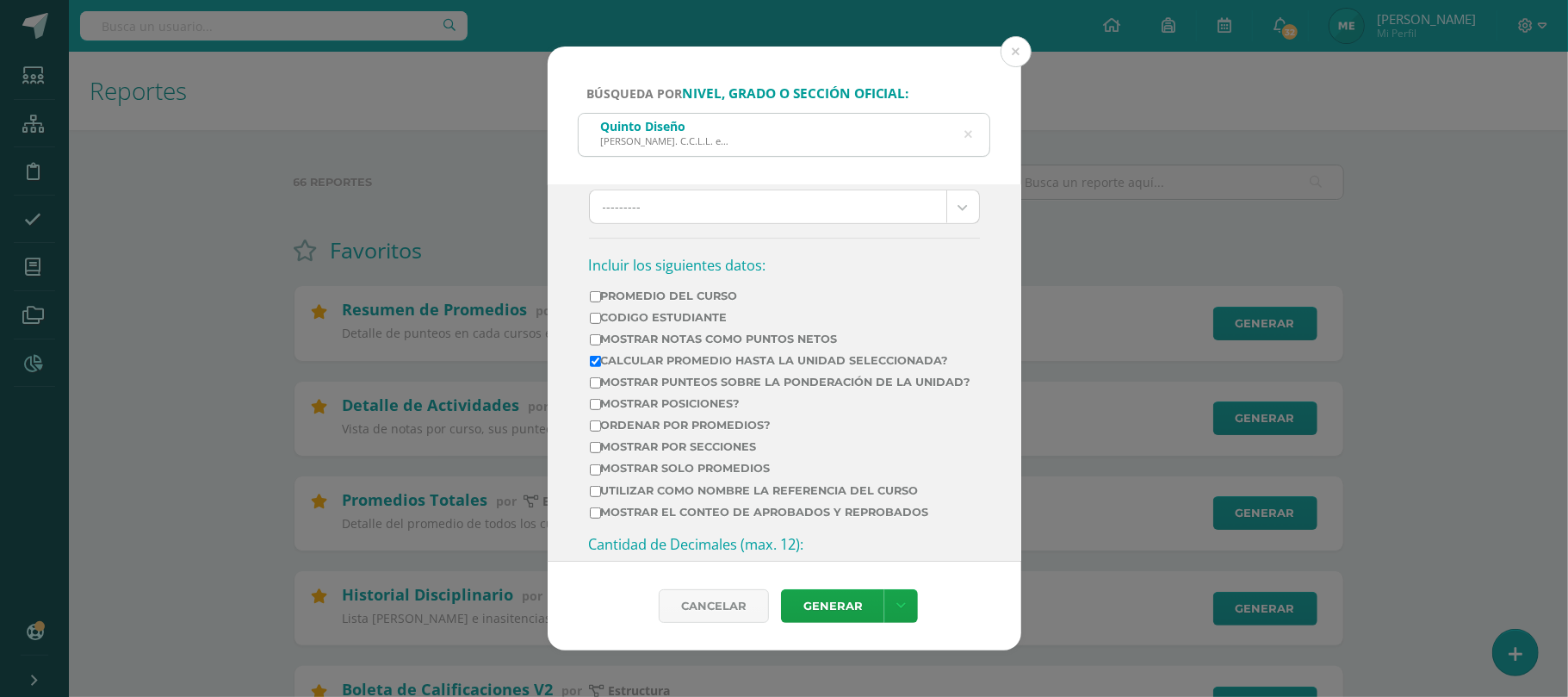
click at [599, 302] on input "Promedio del Curso" at bounding box center [594, 296] width 11 height 11
checkbox input "true"
click at [593, 432] on input "Ordenar por promedios?" at bounding box center [594, 426] width 11 height 11
checkbox input "true"
click at [596, 410] on input "Mostrar posiciones?" at bounding box center [594, 404] width 11 height 11
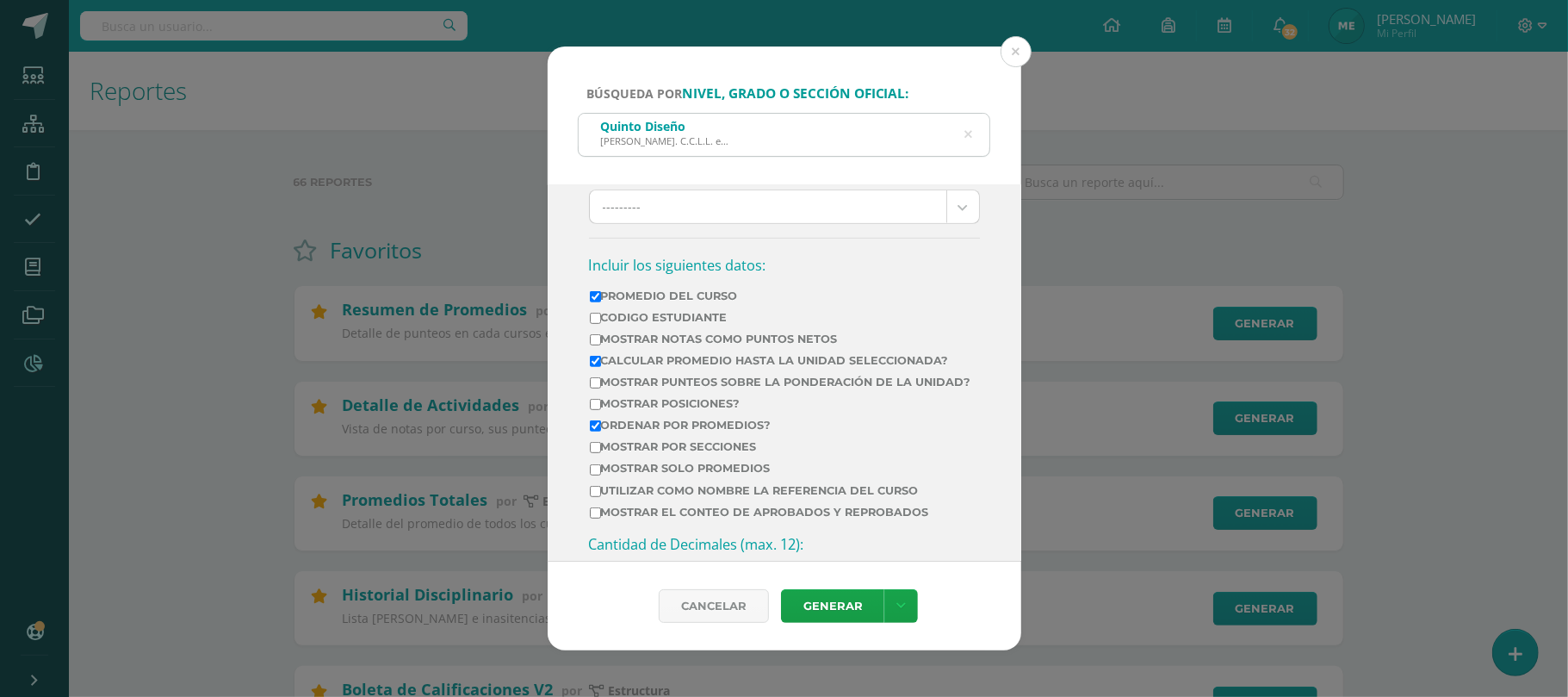
checkbox input "true"
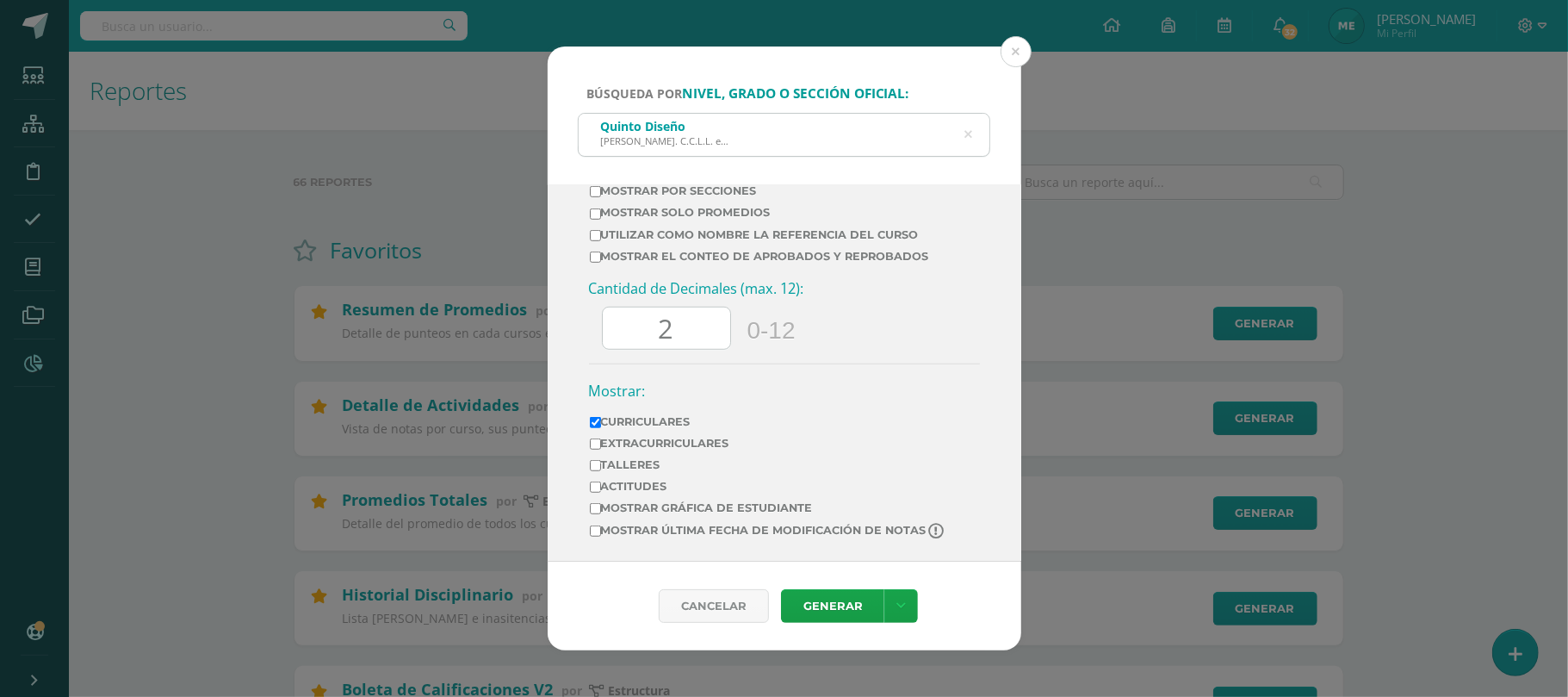
scroll to position [846, 0]
click at [723, 340] on input "2" at bounding box center [667, 329] width 127 height 43
type input "0"
click at [907, 604] on link at bounding box center [901, 607] width 34 height 34
click at [883, 449] on link "Descargar como HTML" at bounding box center [900, 458] width 134 height 42
